Goal: Information Seeking & Learning: Learn about a topic

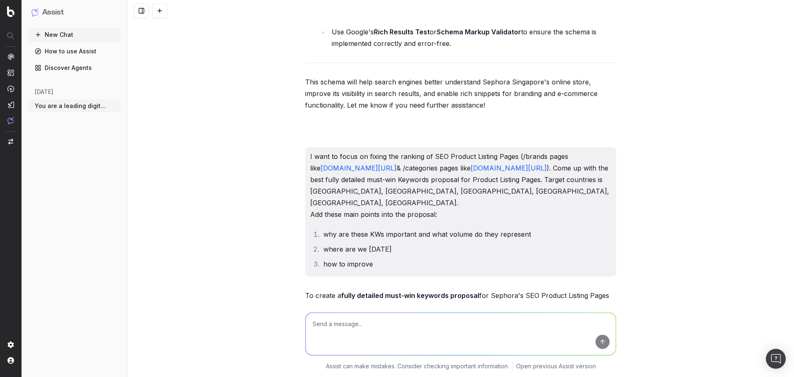
scroll to position [14210, 0]
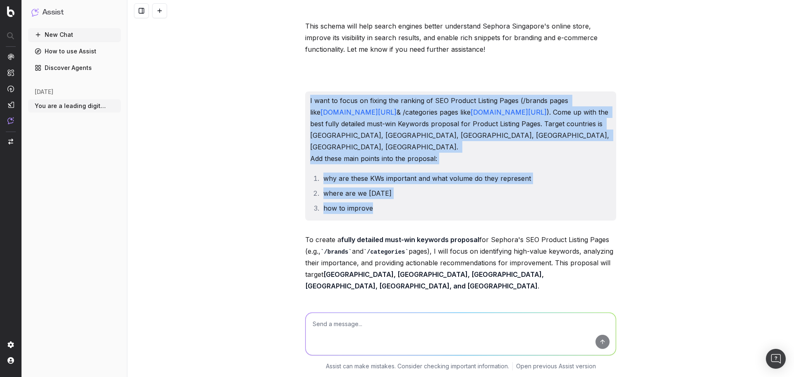
drag, startPoint x: 385, startPoint y: 222, endPoint x: 301, endPoint y: 112, distance: 138.9
copy div "I want to focus on fixing the ranking of SEO Product Listing Pages (/brands pag…"
click at [471, 116] on link "[DOMAIN_NAME][URL]" at bounding box center [509, 112] width 76 height 8
click at [388, 214] on li "how to improve" at bounding box center [466, 208] width 290 height 12
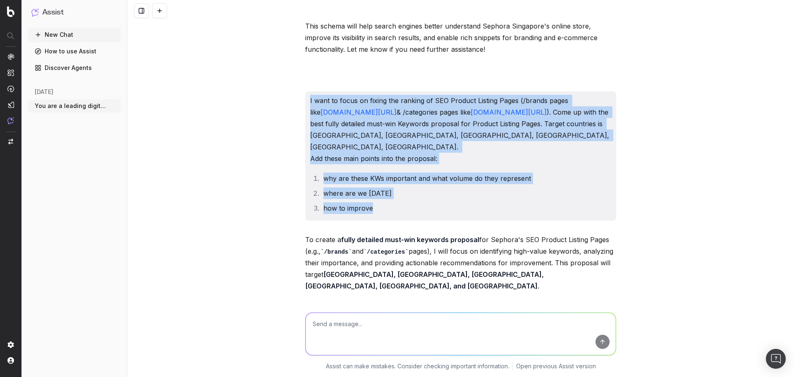
drag, startPoint x: 327, startPoint y: 165, endPoint x: 296, endPoint y: 114, distance: 59.8
click at [296, 114] on div "Stay true to Sephora's current tone, writing-style, personality, style consiste…" at bounding box center [460, 188] width 666 height 377
